Goal: Information Seeking & Learning: Learn about a topic

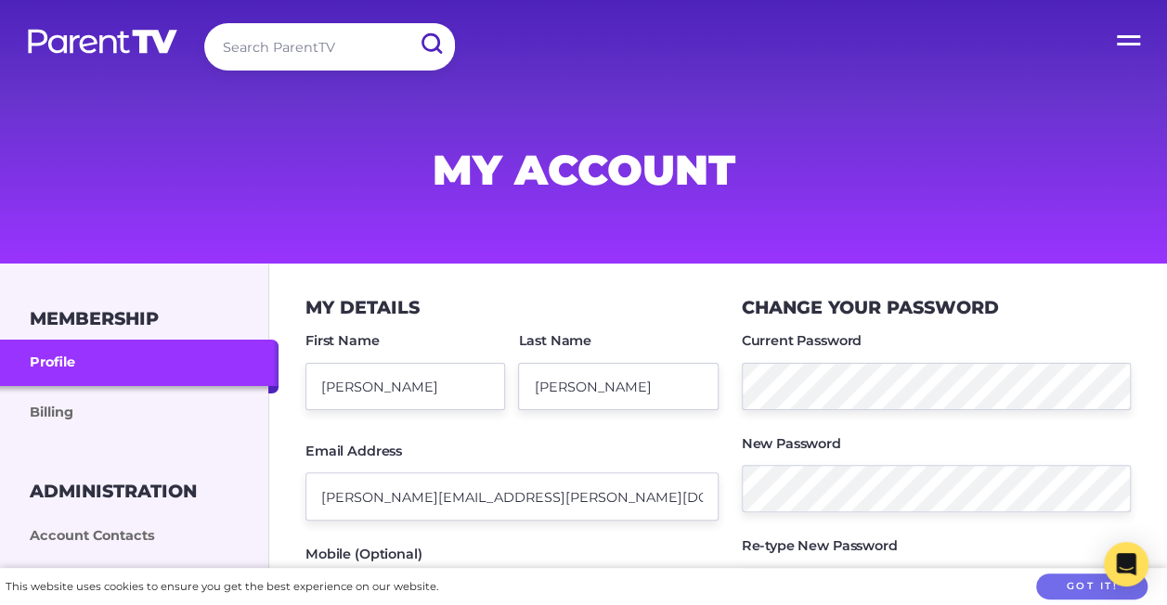
click at [1126, 40] on label "Open Menu" at bounding box center [1130, 37] width 74 height 74
click at [0, 0] on input "Open Menu" at bounding box center [0, 0] width 0 height 0
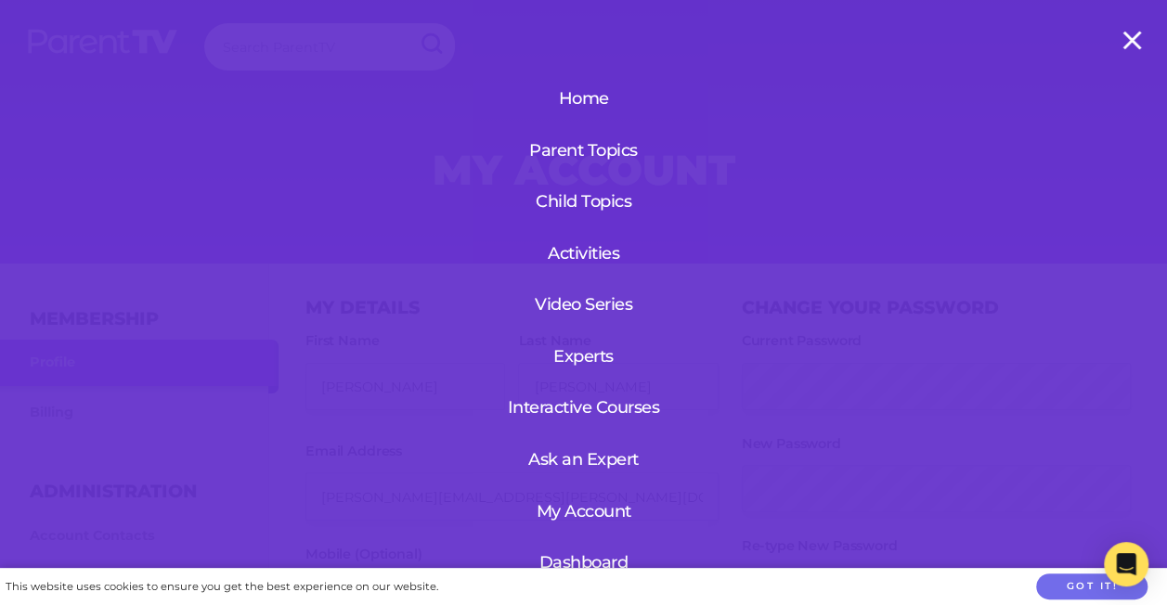
click at [557, 555] on link "Dashboard" at bounding box center [583, 563] width 113 height 48
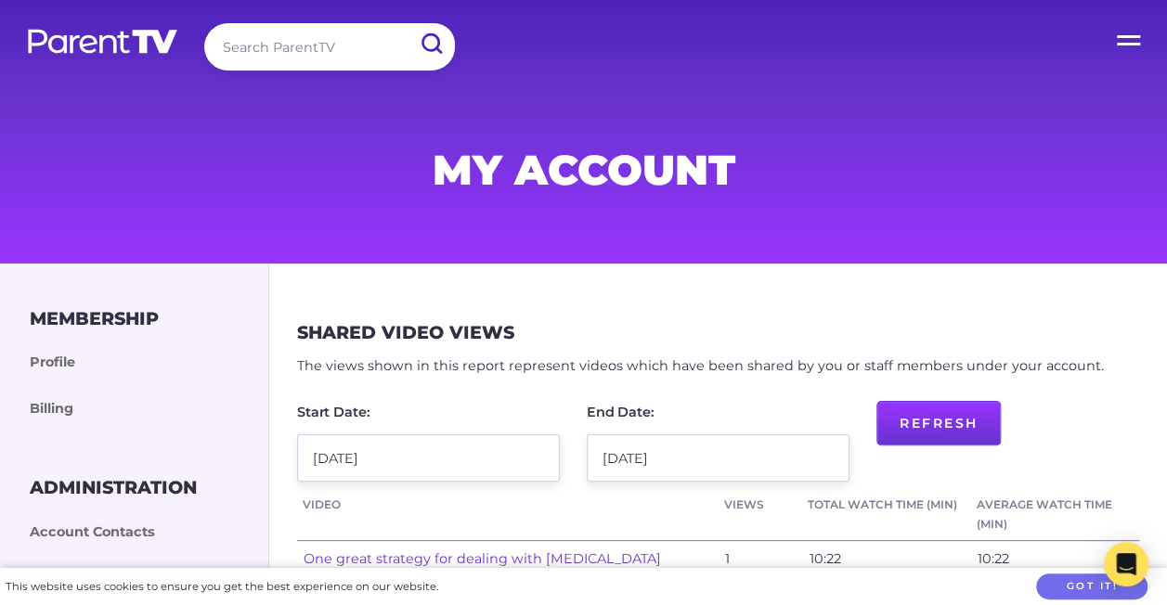
click at [1129, 28] on label "Open Menu" at bounding box center [1130, 37] width 74 height 74
click at [0, 0] on input "Open Menu" at bounding box center [0, 0] width 0 height 0
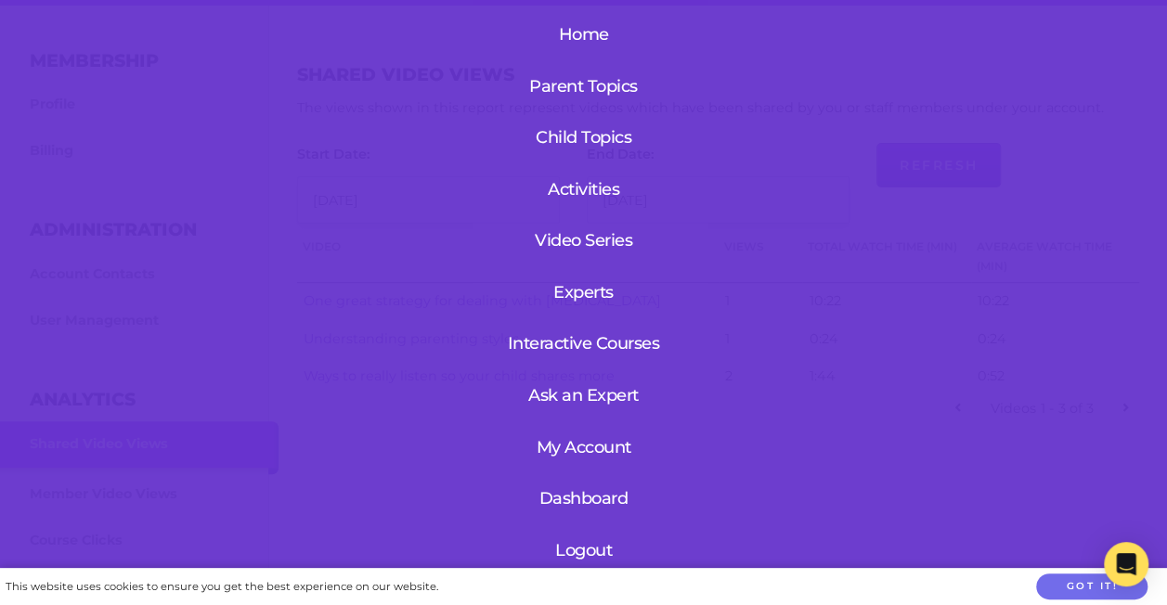
scroll to position [72, 0]
click at [579, 437] on link "My Account" at bounding box center [583, 447] width 113 height 48
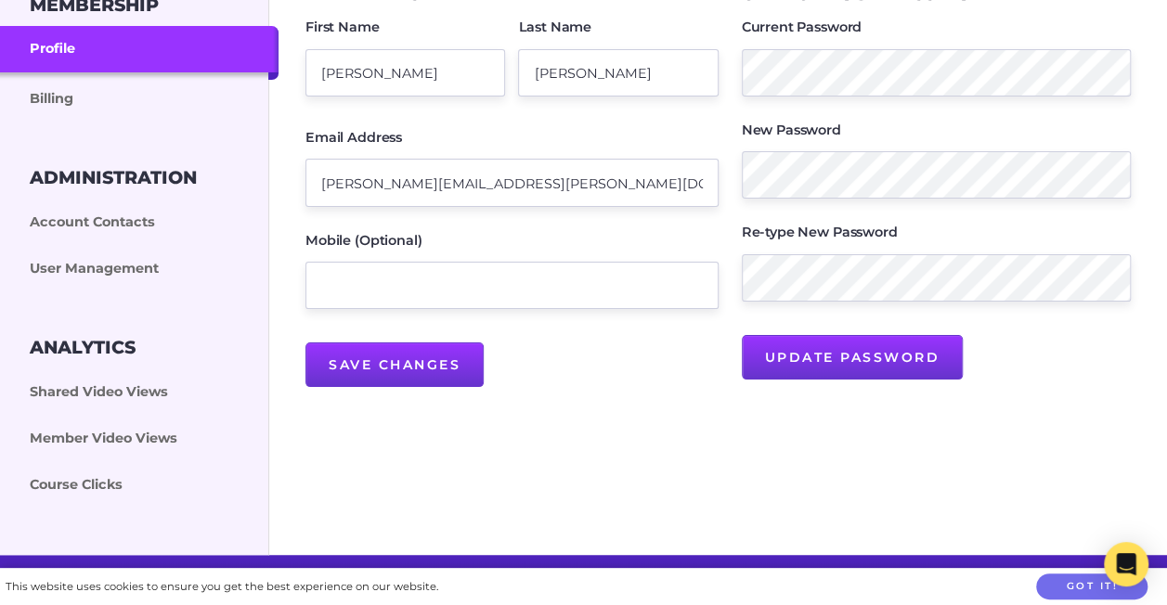
scroll to position [311, 0]
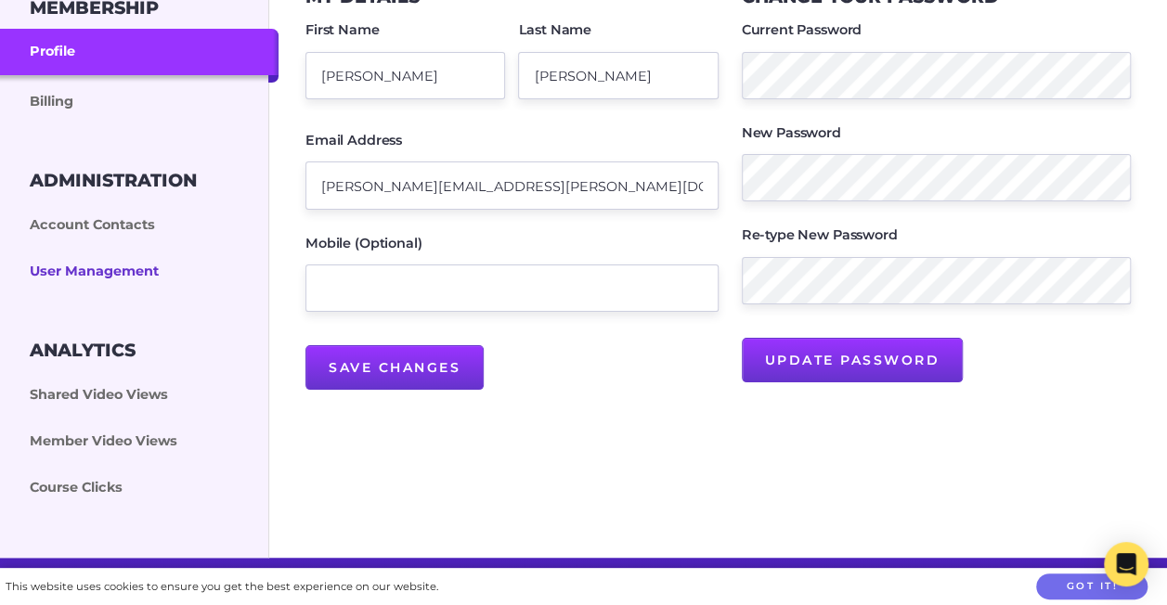
click at [112, 267] on link "User Management" at bounding box center [139, 272] width 279 height 46
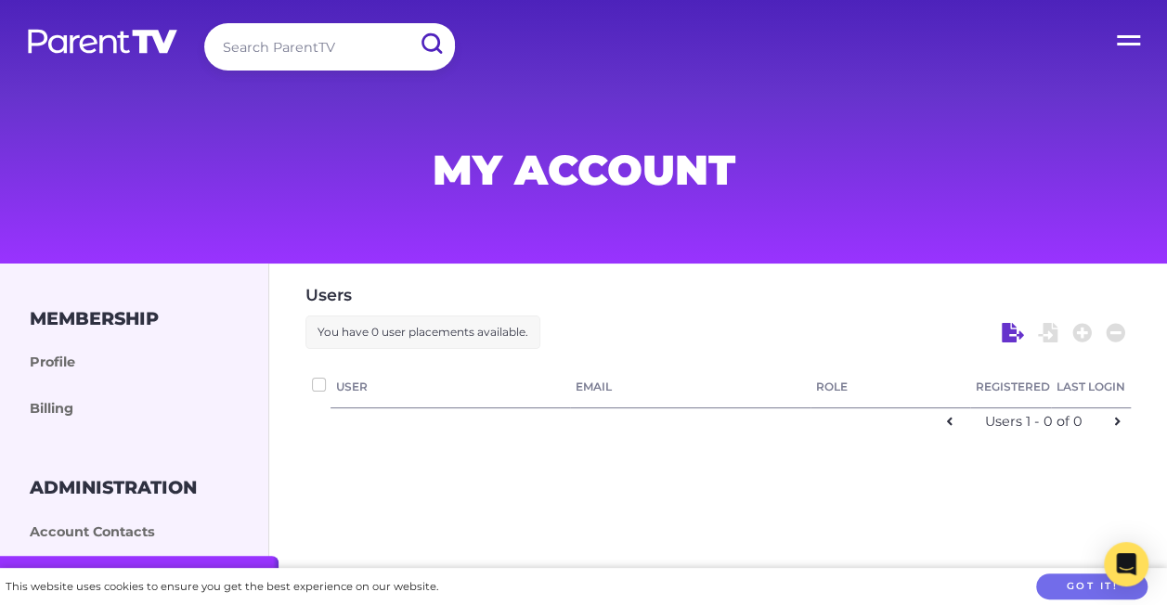
checkbox input "false"
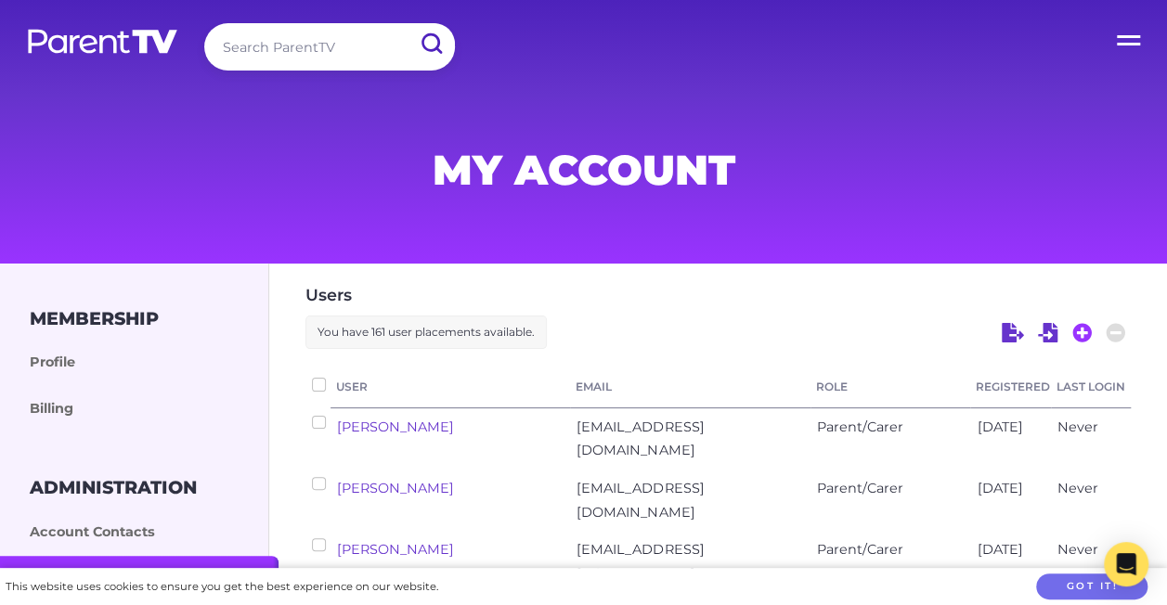
click at [1076, 334] on icon at bounding box center [1083, 333] width 20 height 20
select select "ptv_elc_member"
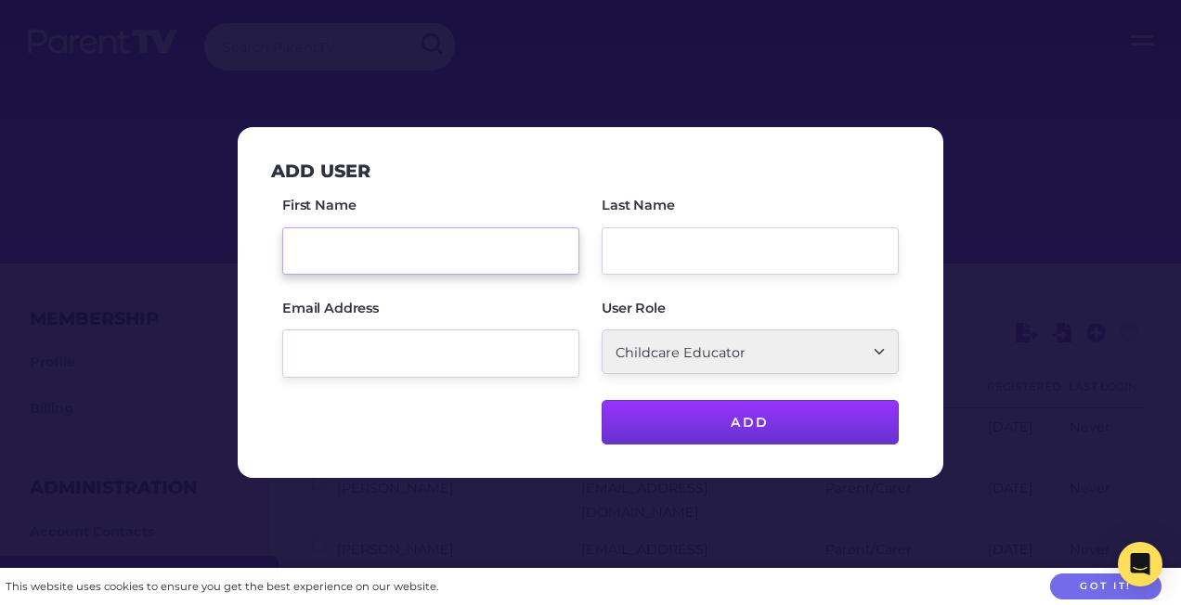
click at [311, 249] on input "First Name" at bounding box center [430, 251] width 297 height 47
type input "Fiona"
click at [619, 264] on input "Last Name" at bounding box center [750, 251] width 297 height 47
type input "Saffigna"
click at [644, 355] on select "Parent/Carer Childcare Account Admin Childcare Educator" at bounding box center [750, 352] width 297 height 45
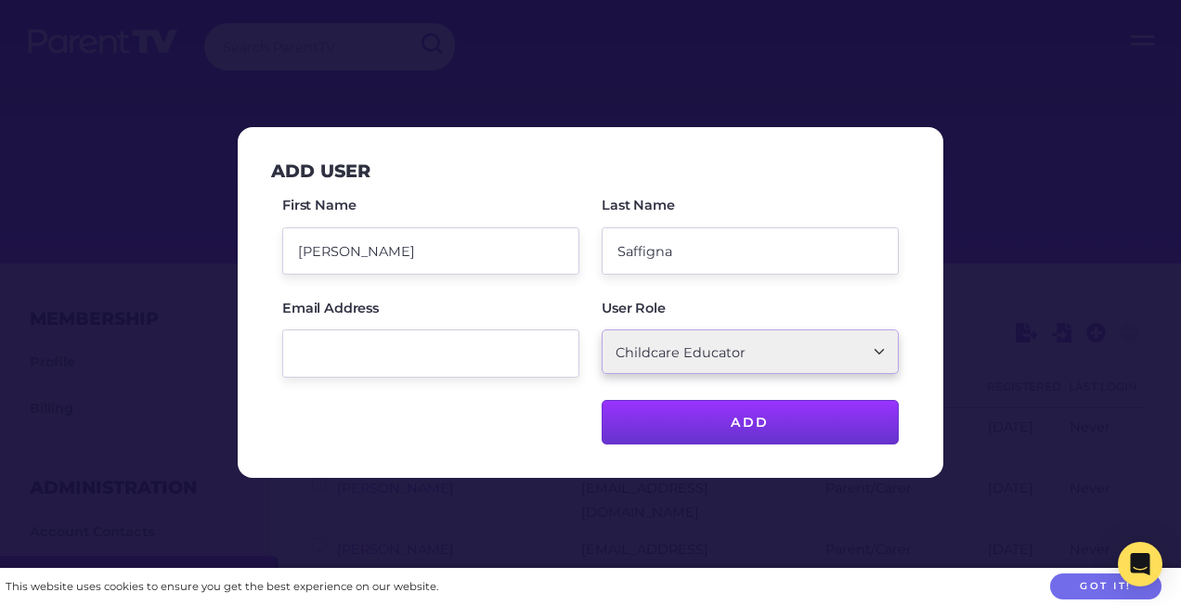
select select "ptv_member"
click at [602, 331] on select "Parent/Carer Childcare Account Admin Childcare Educator" at bounding box center [750, 352] width 297 height 45
click at [405, 374] on input "Email Address" at bounding box center [430, 353] width 297 height 47
paste input "Fee69clarke@hotmail.com"
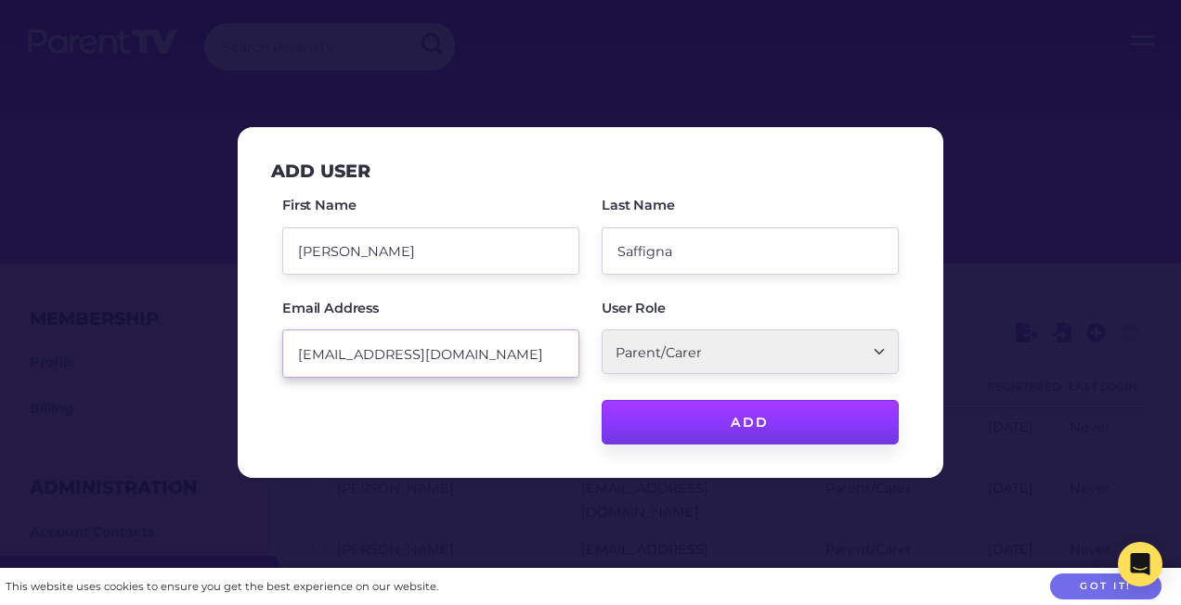
type input "Fee69clarke@hotmail.com"
click at [723, 425] on input "Add" at bounding box center [750, 422] width 297 height 45
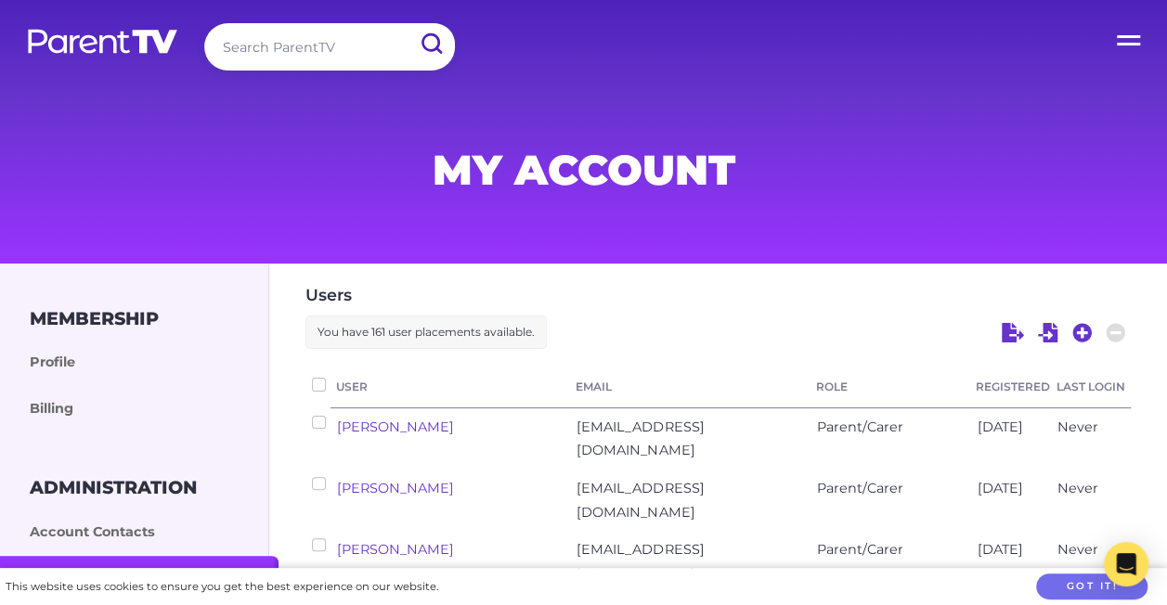
checkbox input "false"
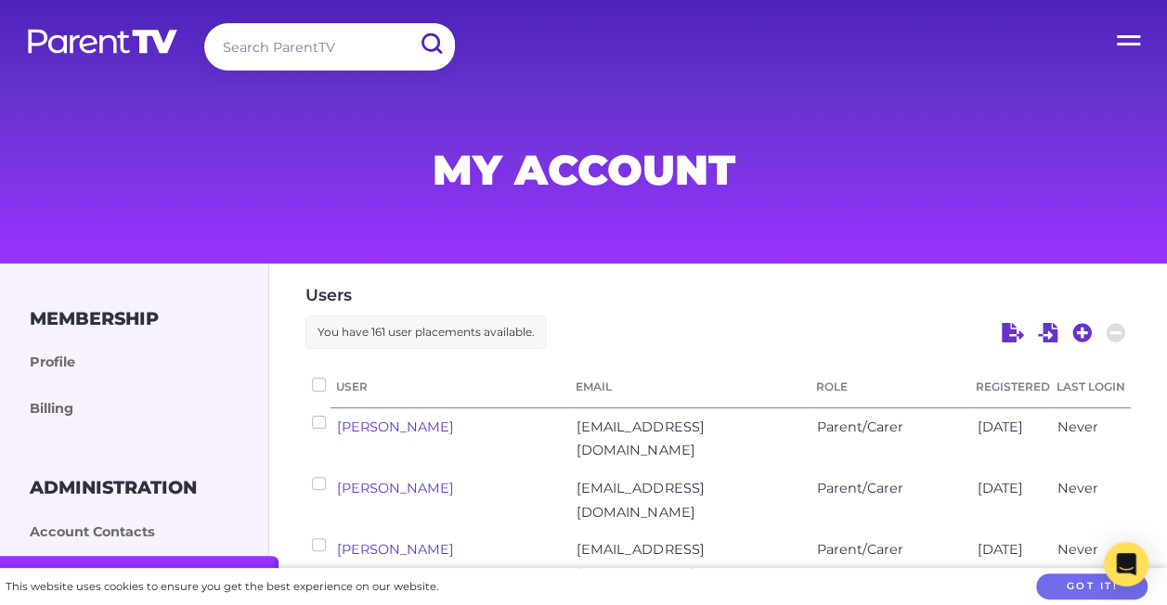
checkbox input "false"
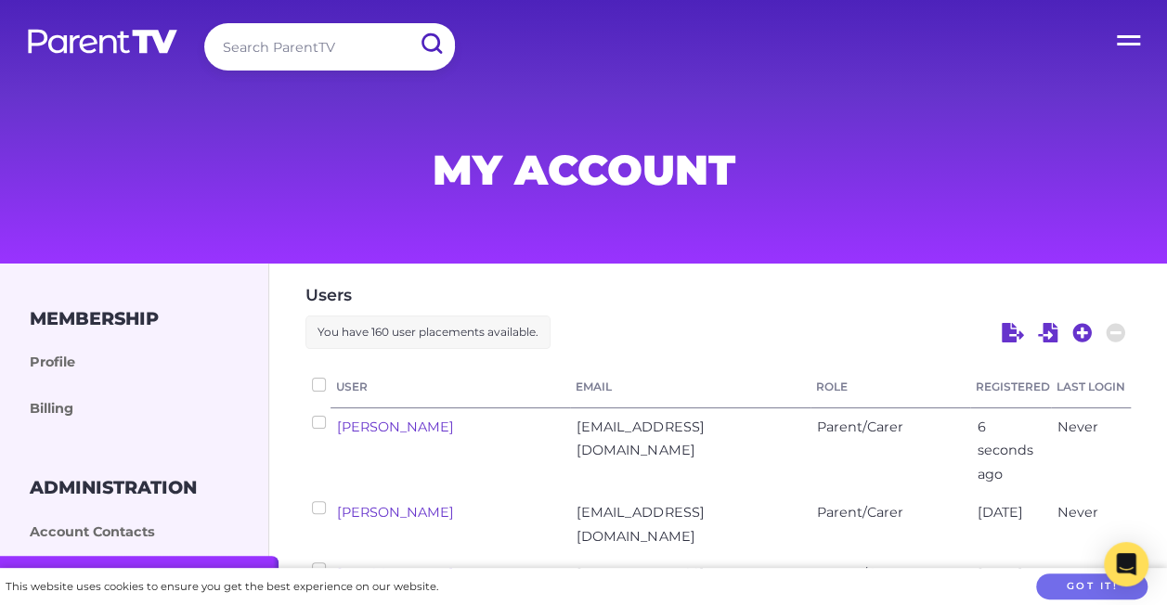
click at [147, 51] on img at bounding box center [102, 41] width 153 height 27
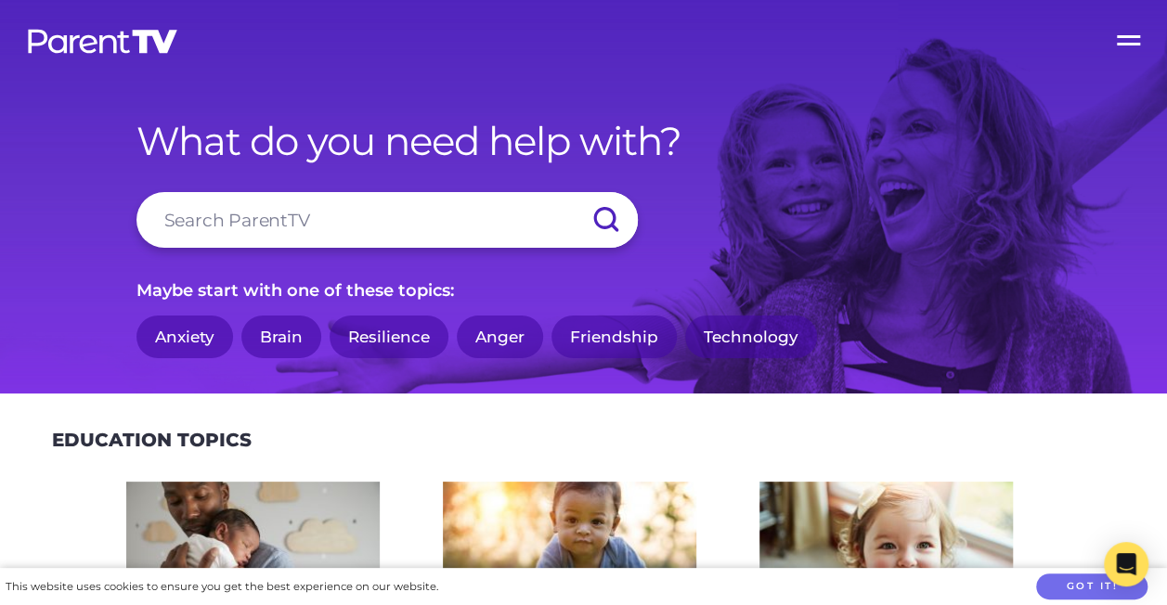
click at [505, 341] on link "Anger" at bounding box center [500, 338] width 86 height 44
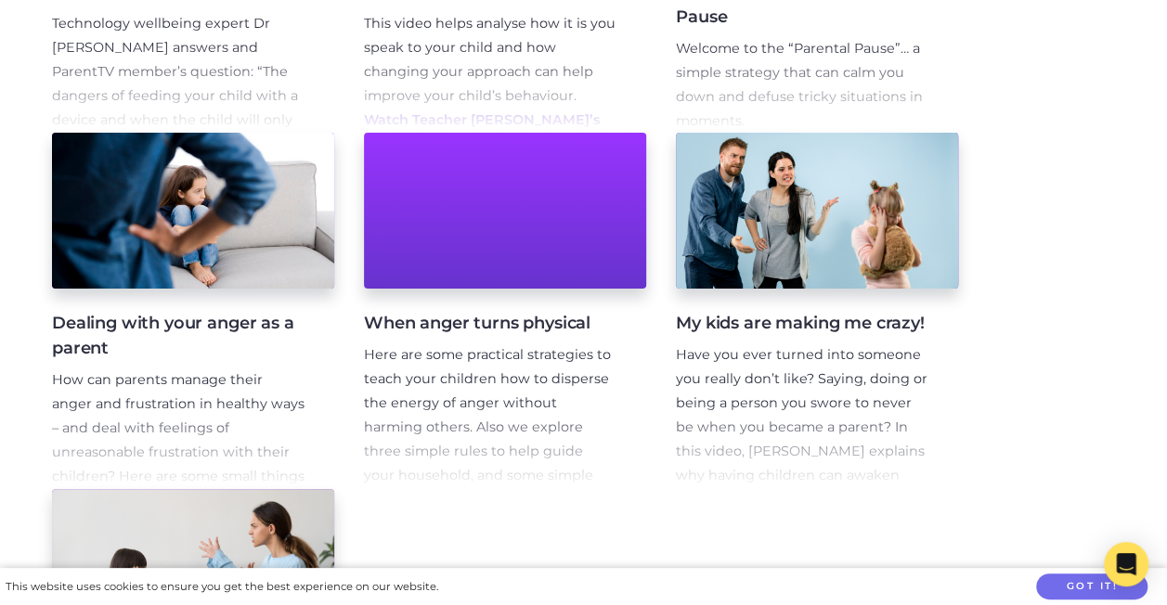
scroll to position [945, 0]
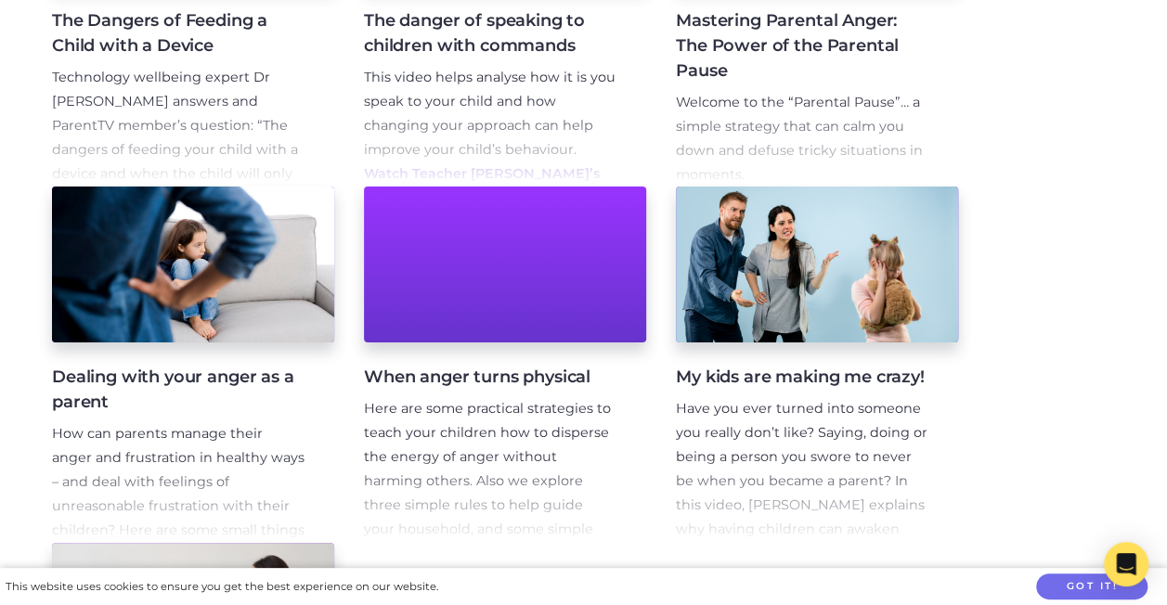
click at [85, 46] on h4 "The Dangers of Feeding a Child with a Device" at bounding box center [178, 33] width 253 height 50
